Goal: Information Seeking & Learning: Find specific fact

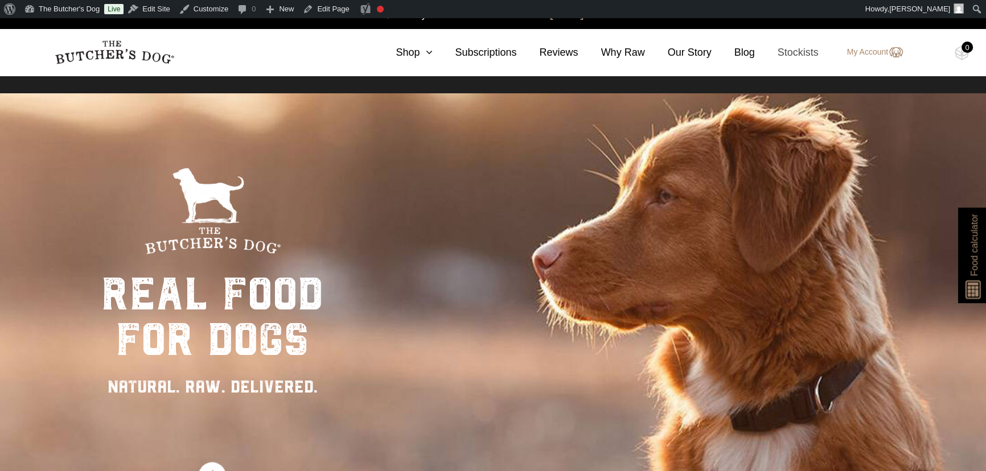
click at [807, 52] on link "Stockists" at bounding box center [787, 52] width 64 height 15
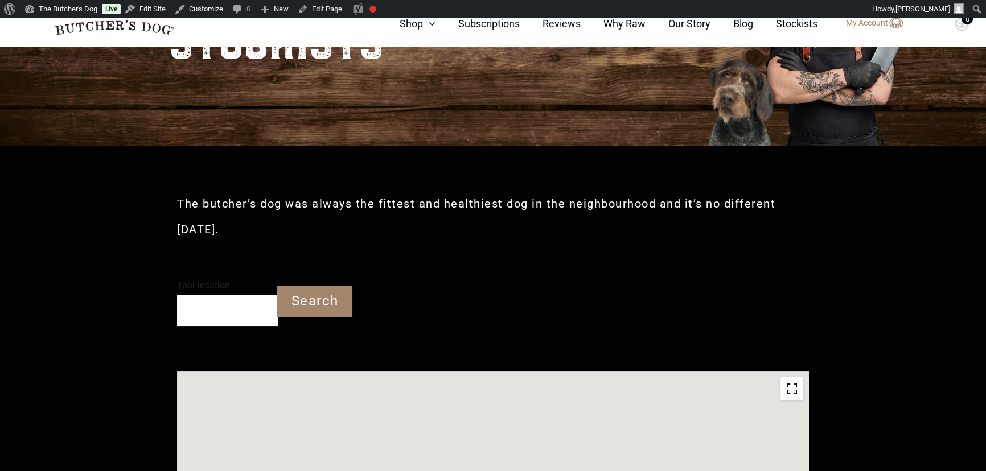
click at [202, 306] on input "Your location" at bounding box center [227, 310] width 101 height 31
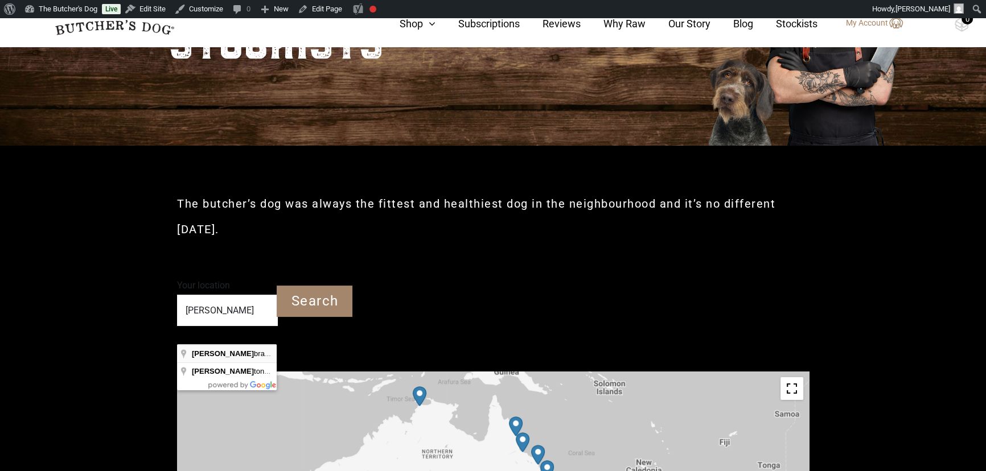
type input "Heatherbrae NSW"
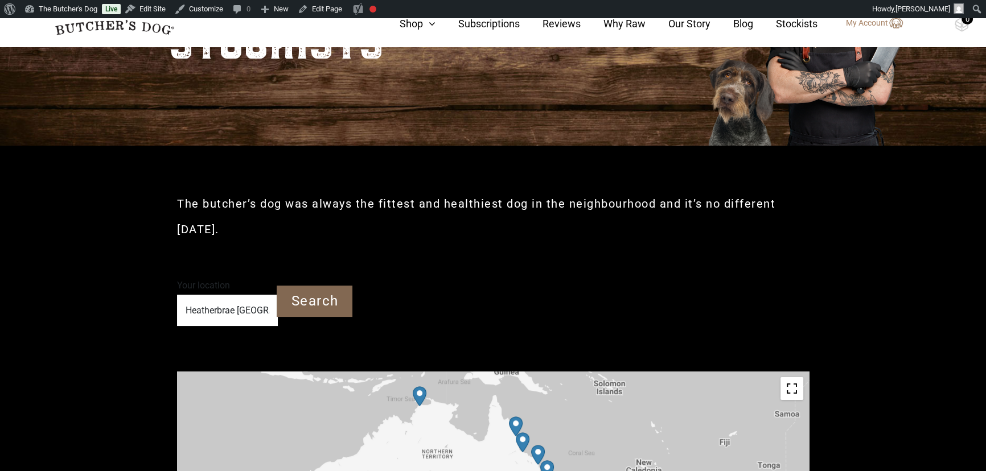
click at [314, 295] on input "Search" at bounding box center [315, 301] width 76 height 31
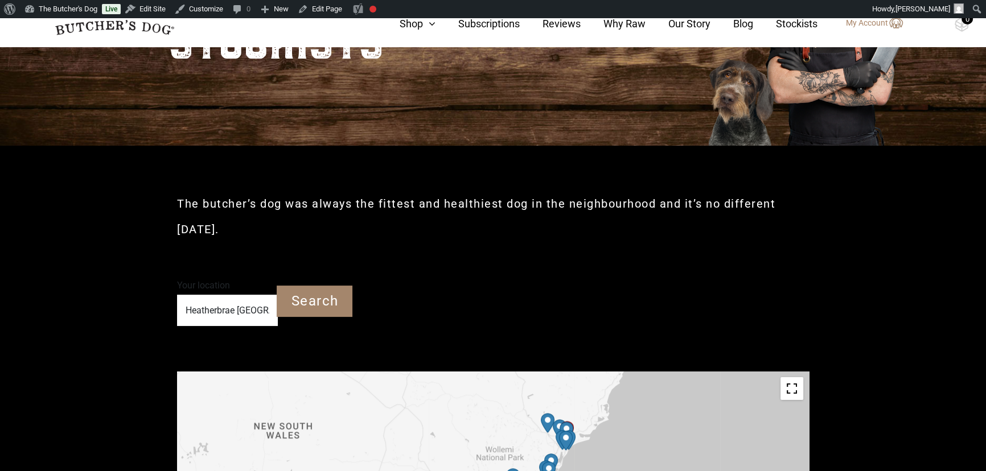
drag, startPoint x: 596, startPoint y: 438, endPoint x: 598, endPoint y: 392, distance: 46.7
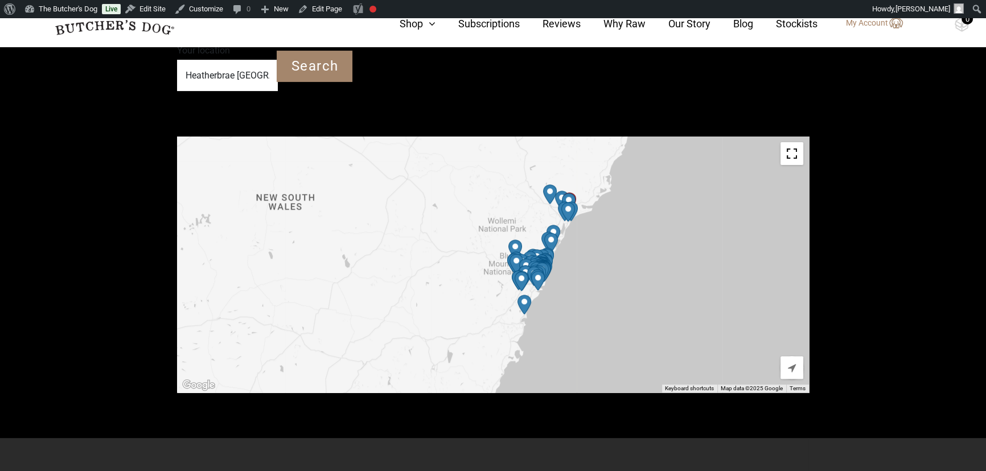
scroll to position [376, 0]
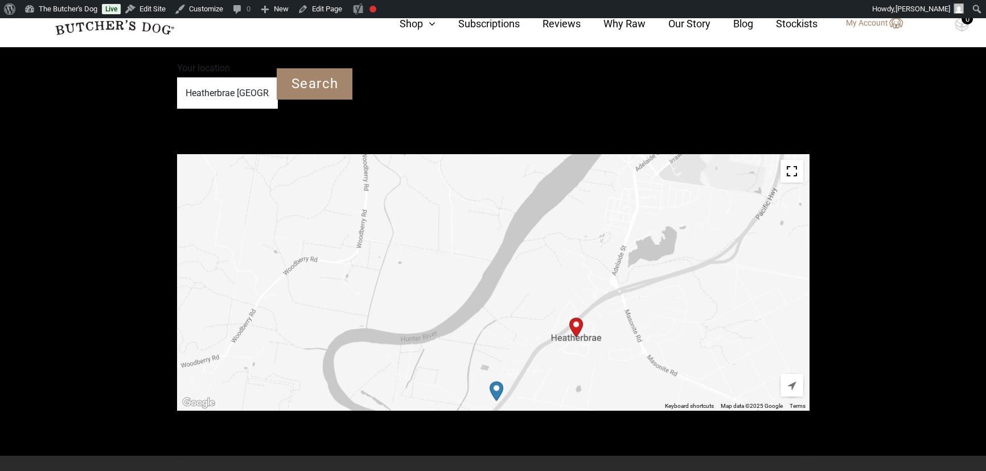
click at [577, 322] on img "Start location" at bounding box center [575, 327] width 23 height 29
click at [573, 322] on img "Start location" at bounding box center [575, 327] width 23 height 29
click at [495, 388] on img "Petbarn – Heatherbrae" at bounding box center [496, 391] width 23 height 29
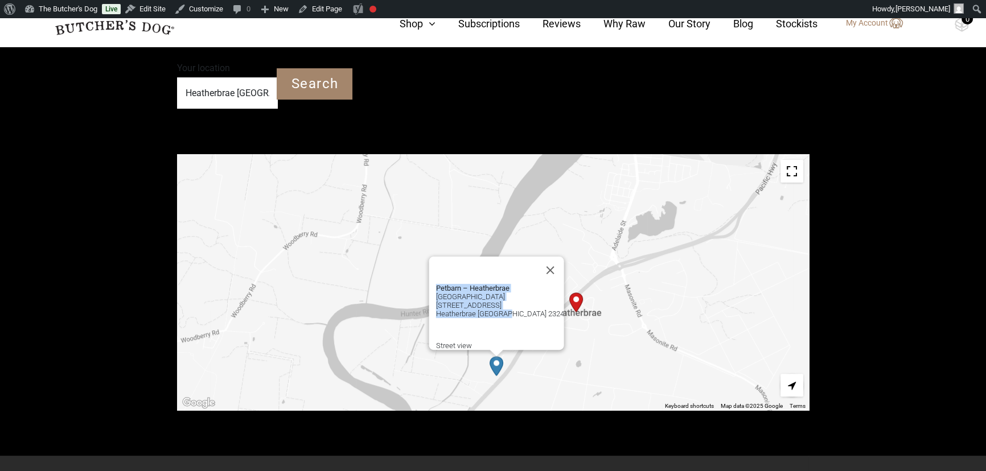
drag, startPoint x: 535, startPoint y: 314, endPoint x: 425, endPoint y: 275, distance: 117.2
click at [429, 275] on div "Petbarn – Heatherbrae Supa Centre Unit 1 2179 Pacific Highway Heatherbrae NSW 2…" at bounding box center [496, 303] width 135 height 93
copy p "Petbarn – Heatherbrae Supa Centre Unit 1 2179 Pacific Highway Heatherbrae NSW 2…"
